Goal: Navigation & Orientation: Find specific page/section

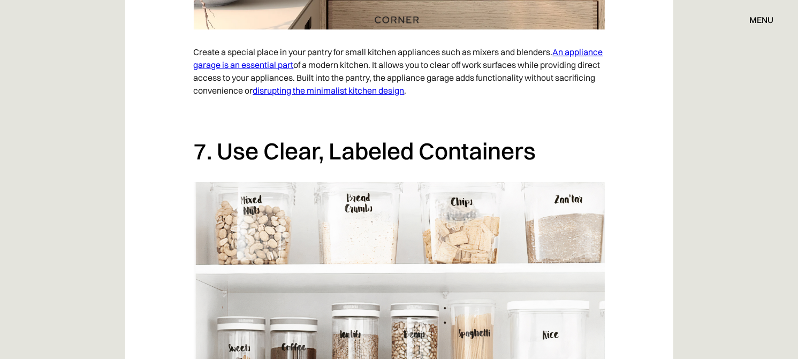
scroll to position [3422, 0]
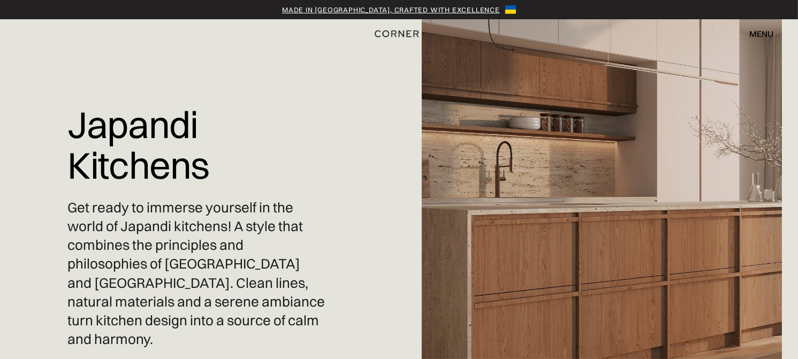
click at [766, 33] on div "menu" at bounding box center [761, 33] width 25 height 9
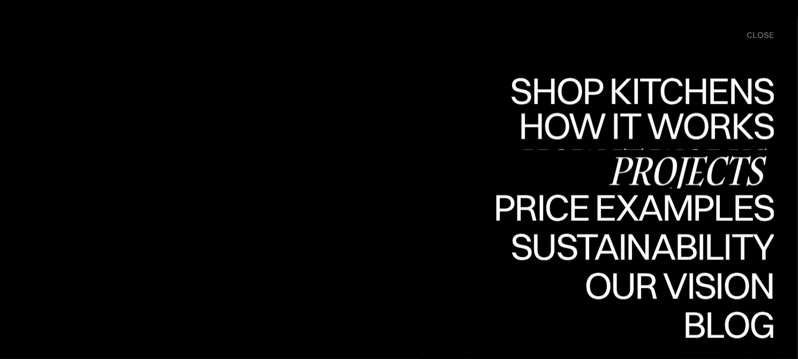
click at [696, 156] on div "Projects" at bounding box center [686, 169] width 173 height 37
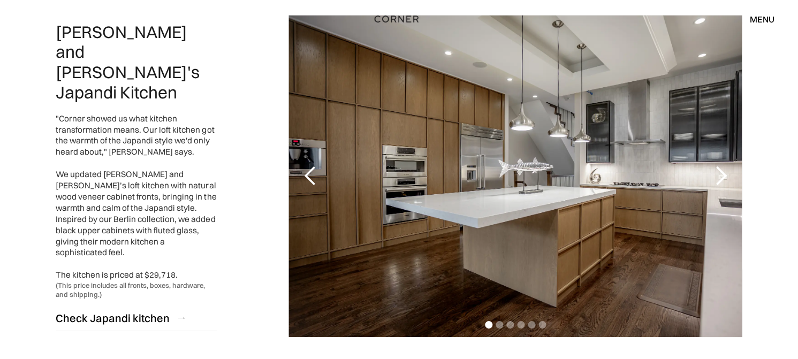
scroll to position [525, 0]
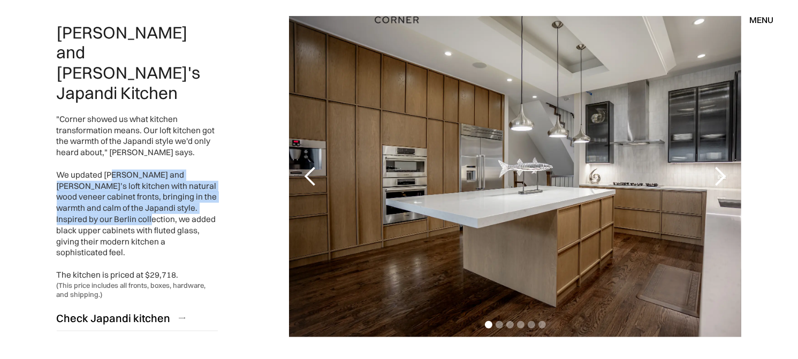
drag, startPoint x: 114, startPoint y: 159, endPoint x: 132, endPoint y: 208, distance: 51.5
click at [132, 208] on div ""Corner showed us what kitchen transformation means. Our loft kitchen got the w…" at bounding box center [138, 197] width 162 height 167
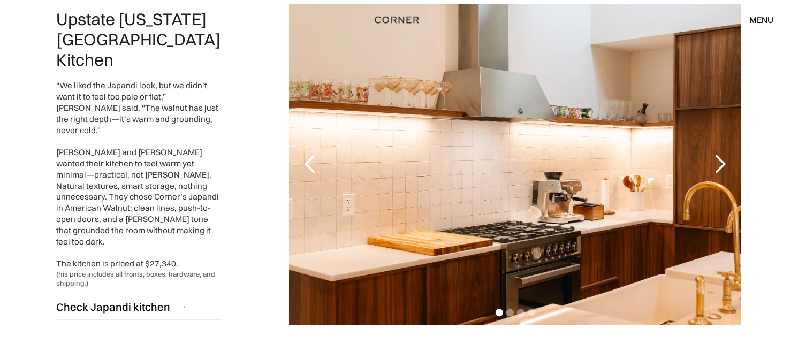
scroll to position [2487, 0]
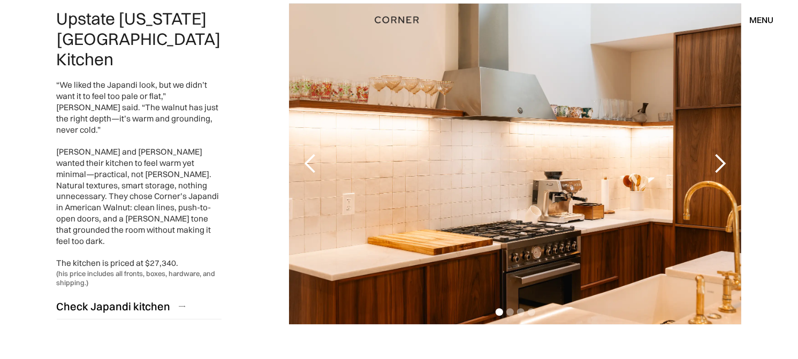
click at [726, 153] on div "next slide" at bounding box center [719, 163] width 21 height 21
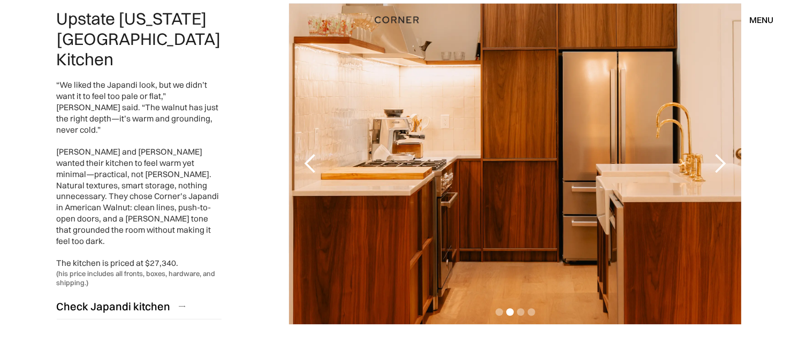
click at [724, 153] on div "next slide" at bounding box center [719, 163] width 21 height 21
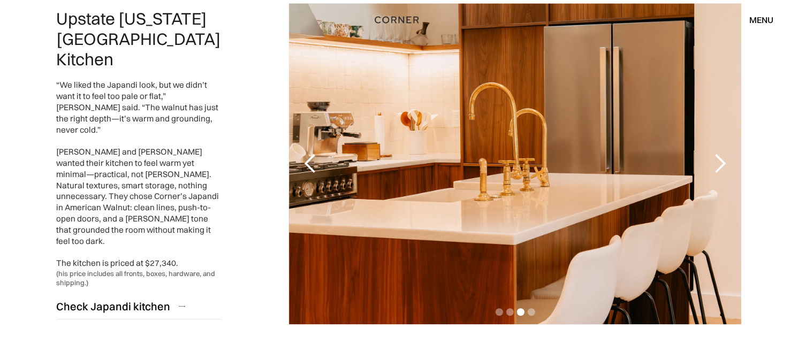
click at [724, 153] on div "next slide" at bounding box center [719, 163] width 21 height 21
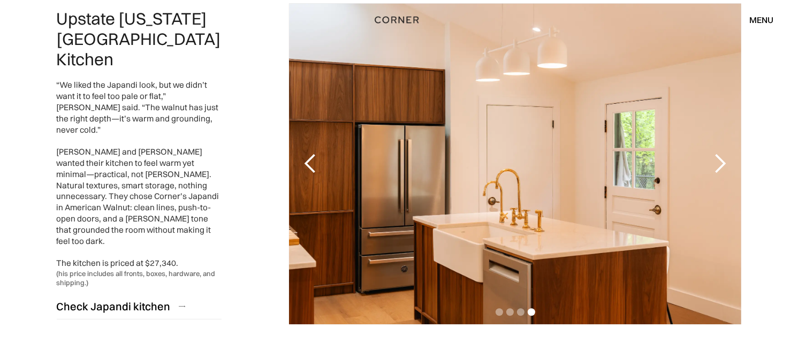
click at [724, 153] on div "next slide" at bounding box center [719, 163] width 21 height 21
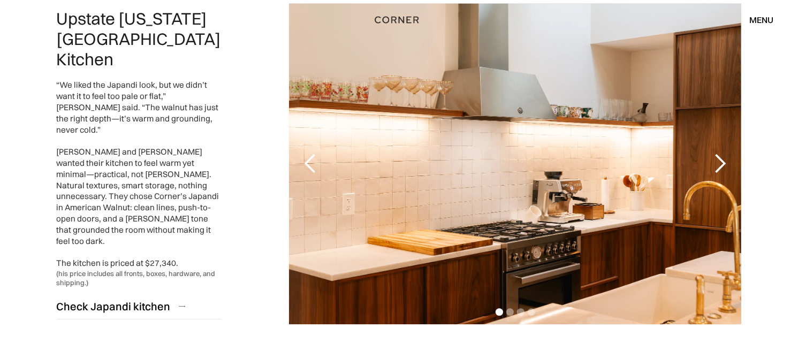
click at [724, 153] on div "next slide" at bounding box center [719, 163] width 21 height 21
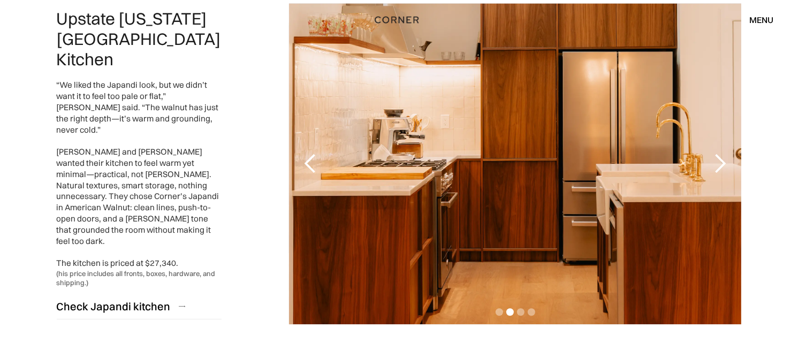
click at [724, 153] on div "next slide" at bounding box center [719, 163] width 21 height 21
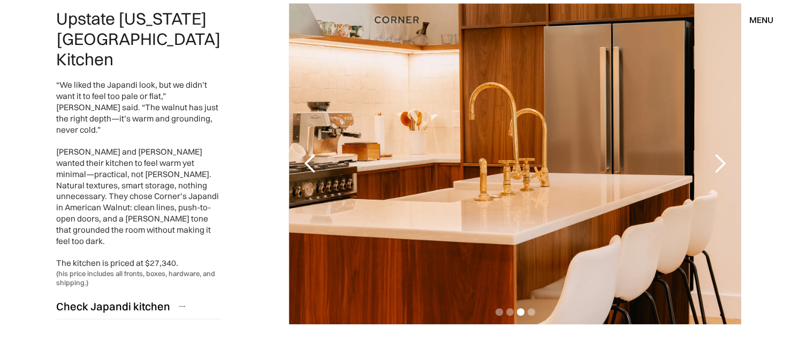
click at [724, 153] on div "next slide" at bounding box center [719, 163] width 21 height 21
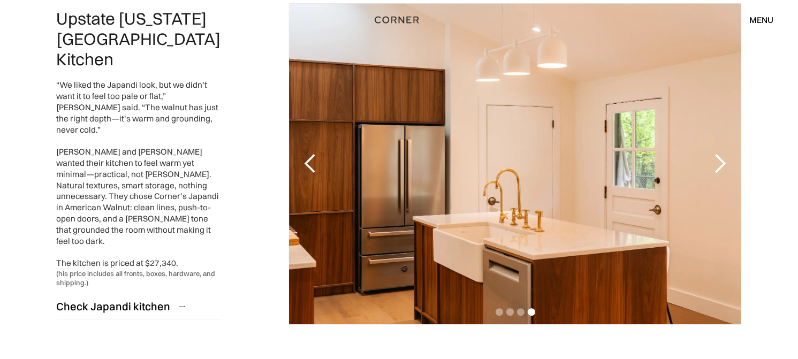
click at [724, 153] on div "next slide" at bounding box center [719, 163] width 21 height 21
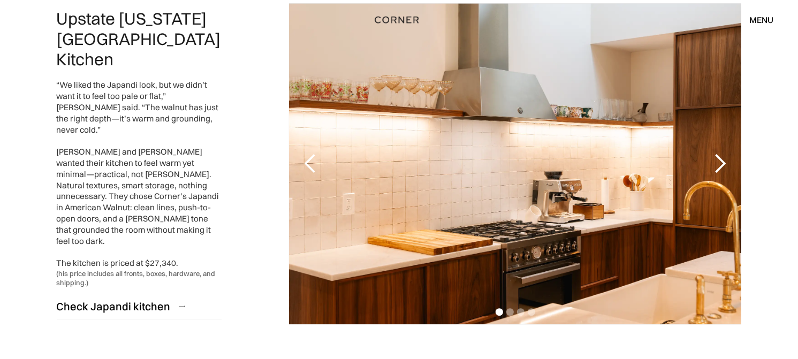
click at [724, 153] on div "next slide" at bounding box center [719, 163] width 21 height 21
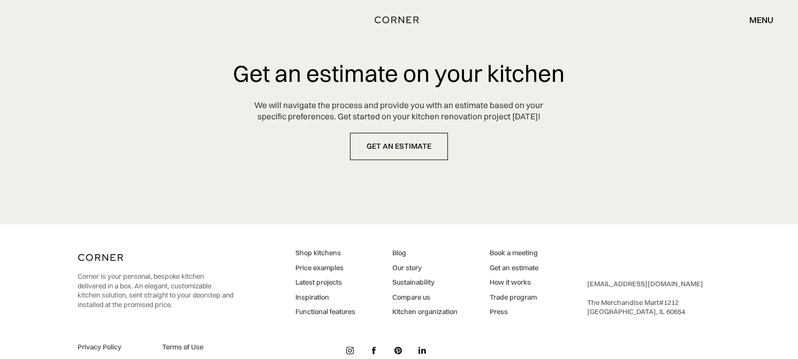
scroll to position [2859, 0]
